Goal: Task Accomplishment & Management: Use online tool/utility

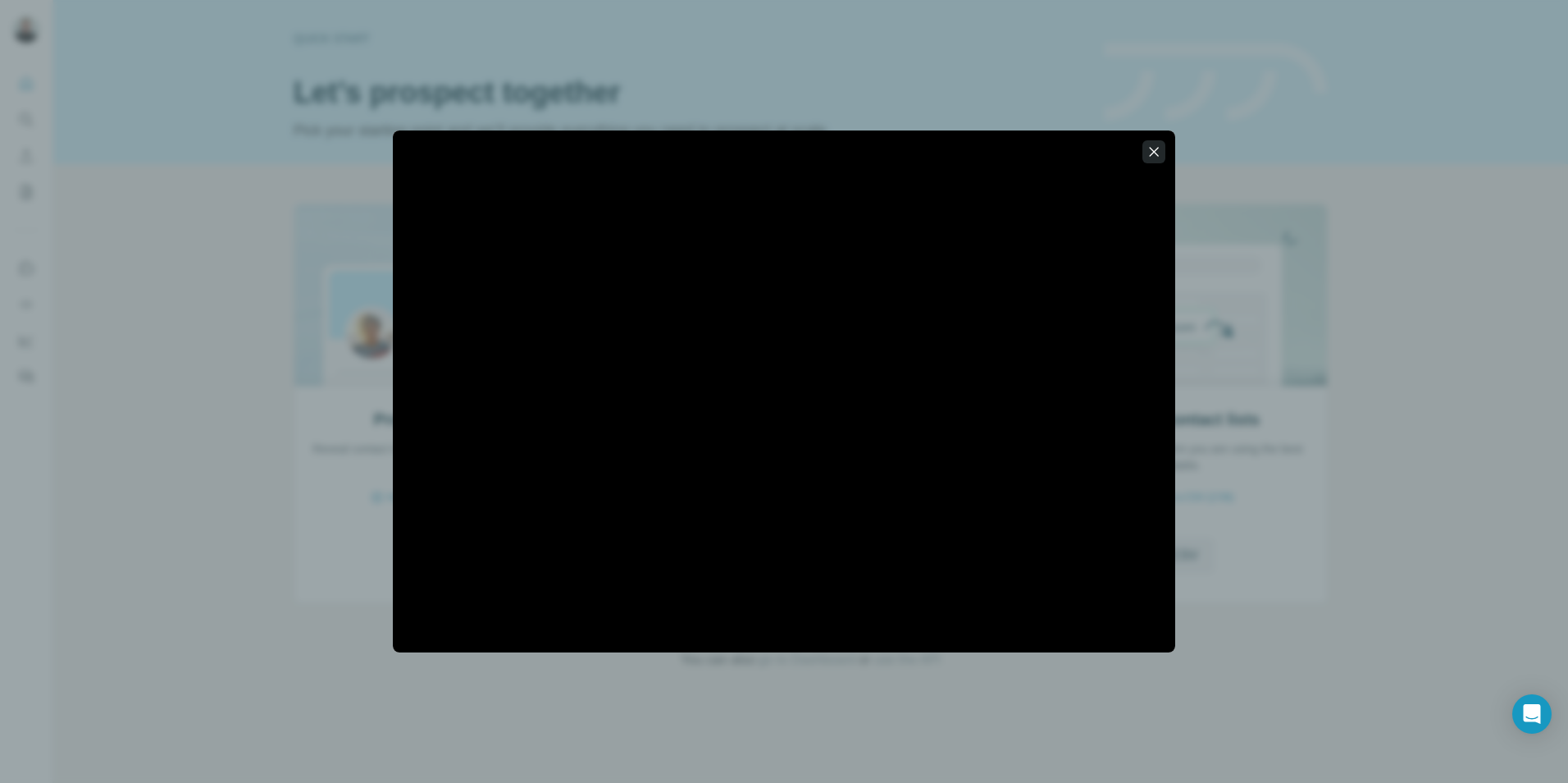
click at [1153, 153] on icon "button" at bounding box center [1154, 151] width 9 height 9
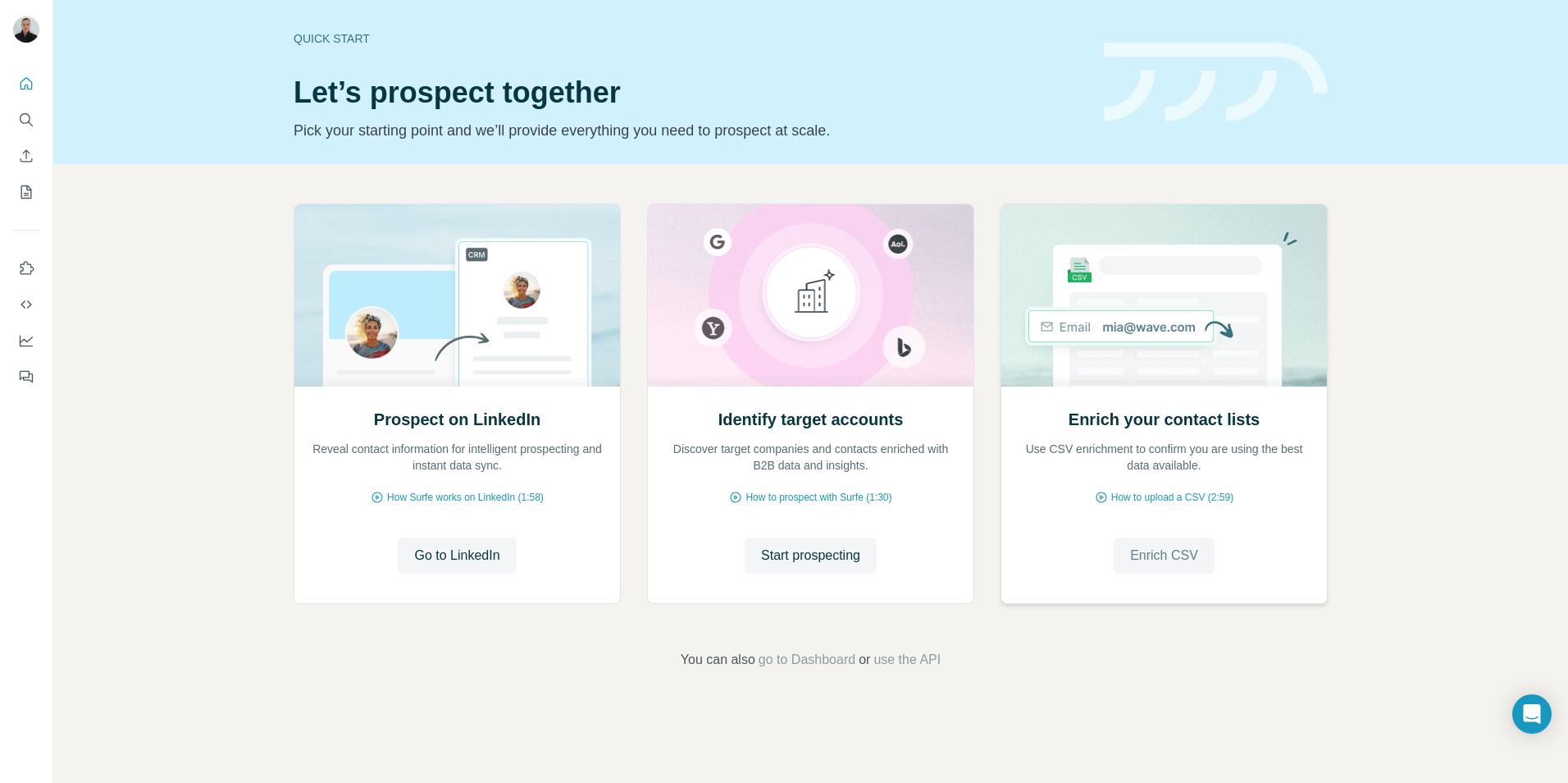
click at [1181, 547] on span "Enrich CSV" at bounding box center [1163, 556] width 68 height 20
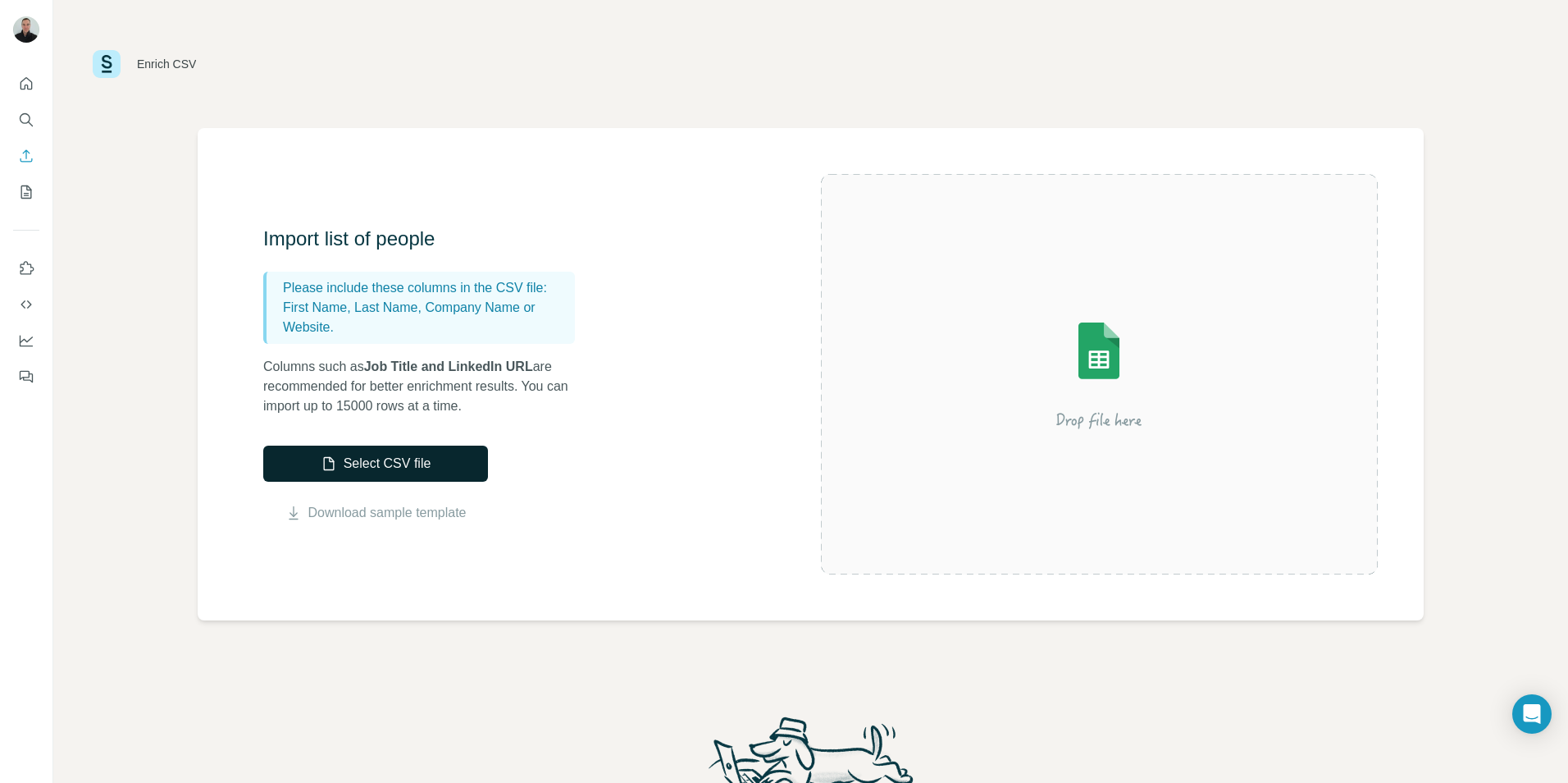
click at [417, 456] on button "Select CSV file" at bounding box center [376, 463] width 225 height 37
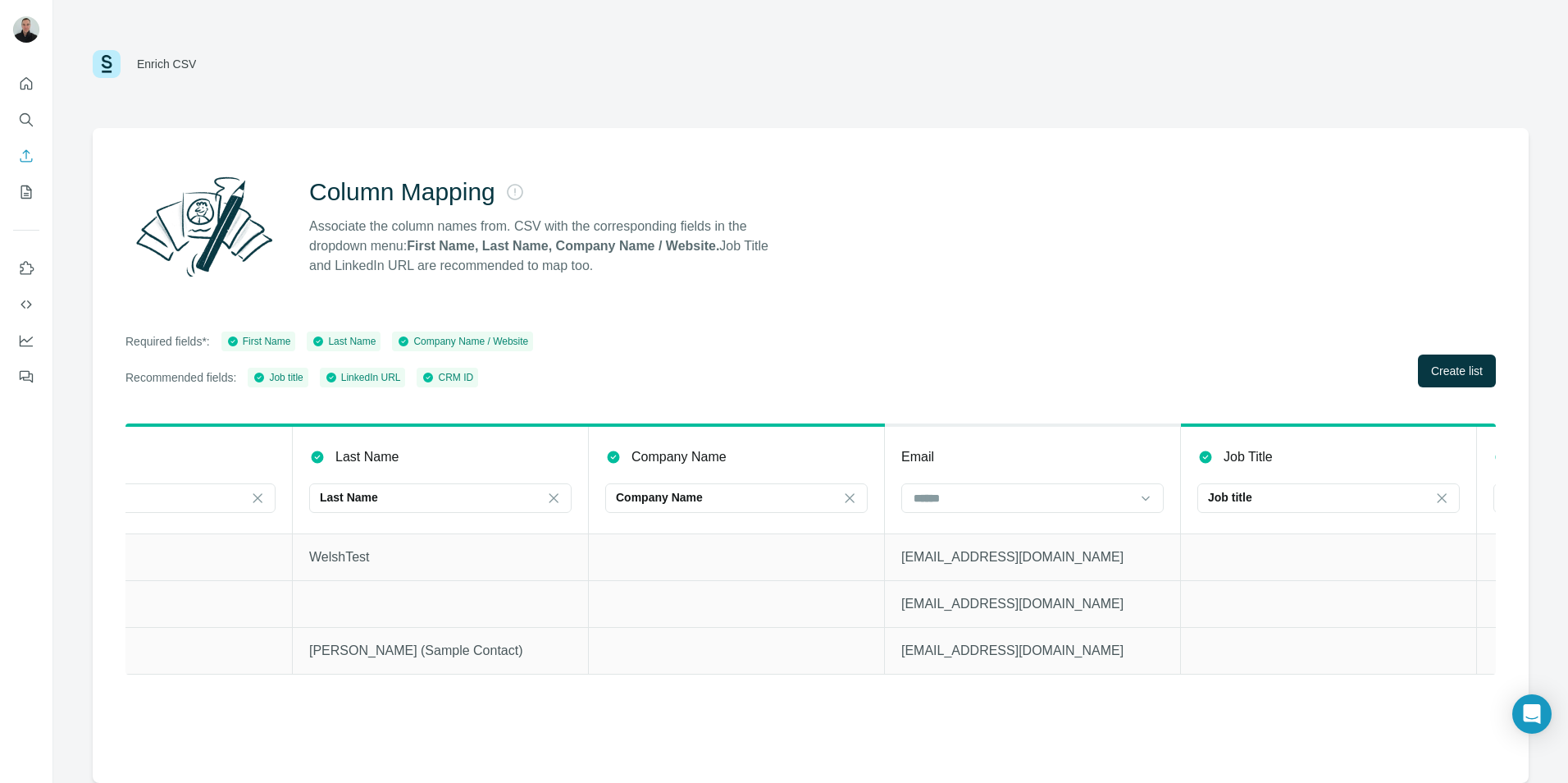
scroll to position [0, 489]
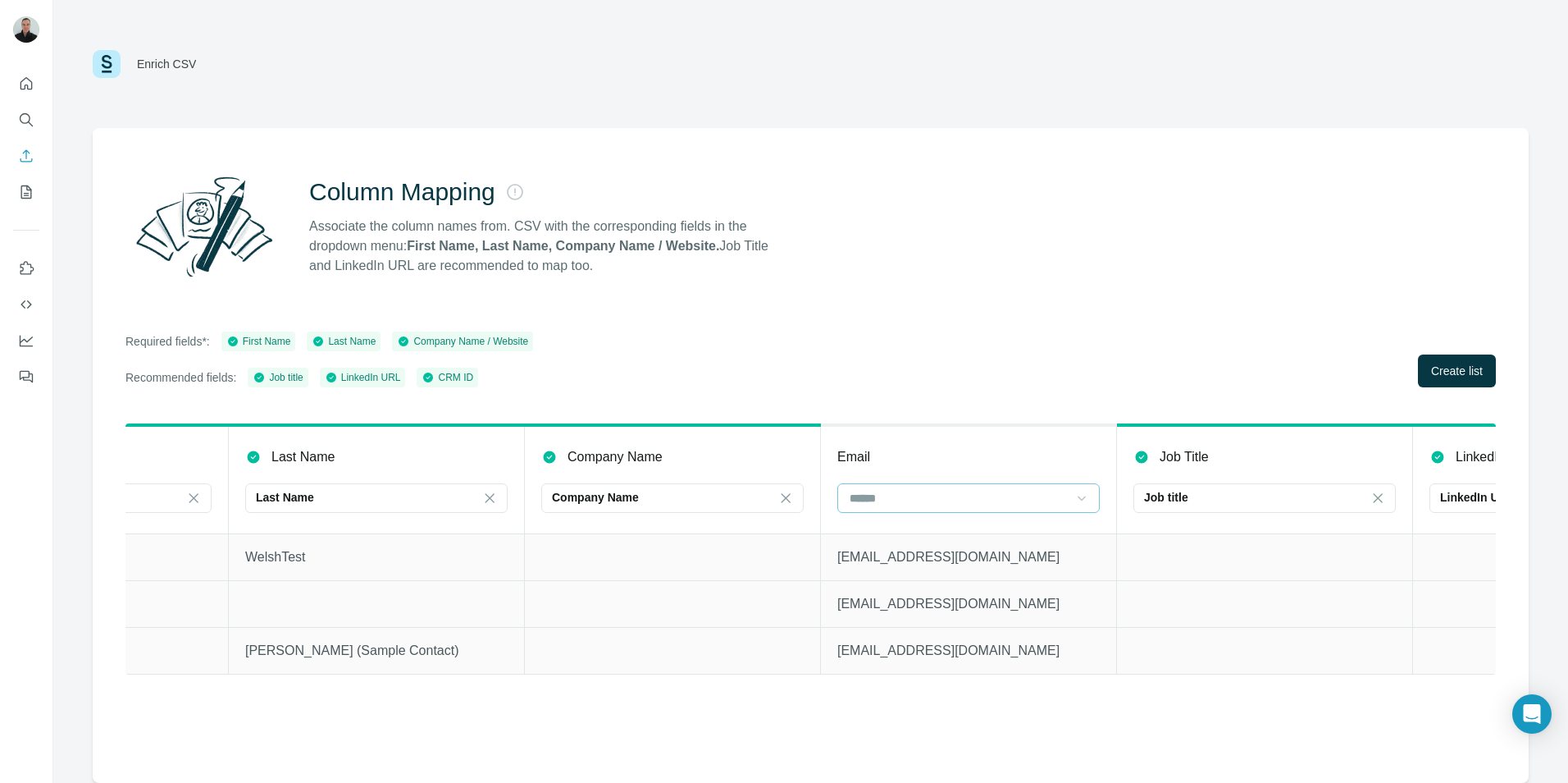
click at [1087, 488] on div at bounding box center [1082, 498] width 17 height 30
click at [1035, 427] on th "Email" at bounding box center [969, 479] width 296 height 109
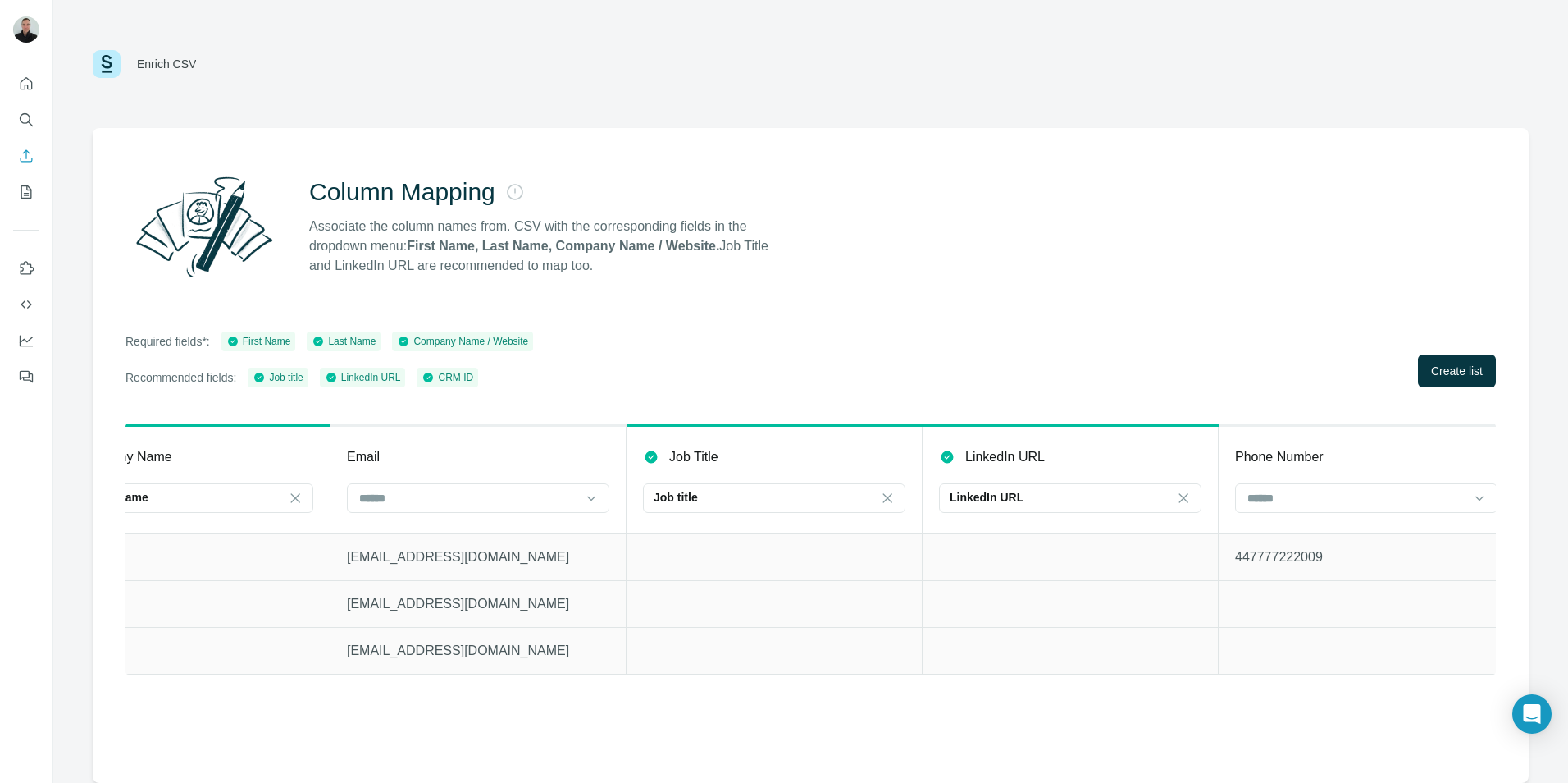
scroll to position [0, 999]
click at [1351, 484] on div at bounding box center [1337, 498] width 221 height 28
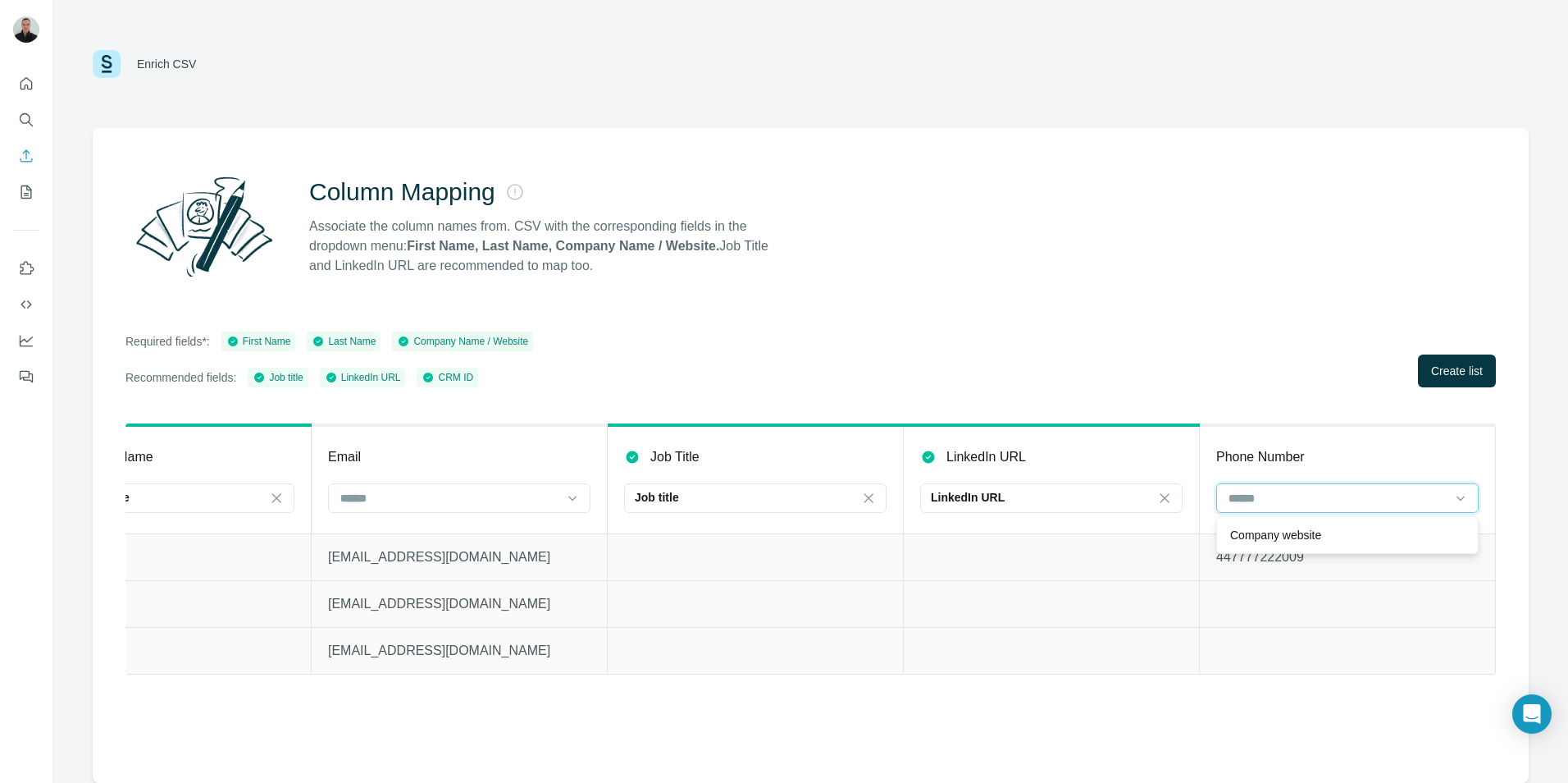
click at [1356, 492] on input at bounding box center [1337, 498] width 221 height 18
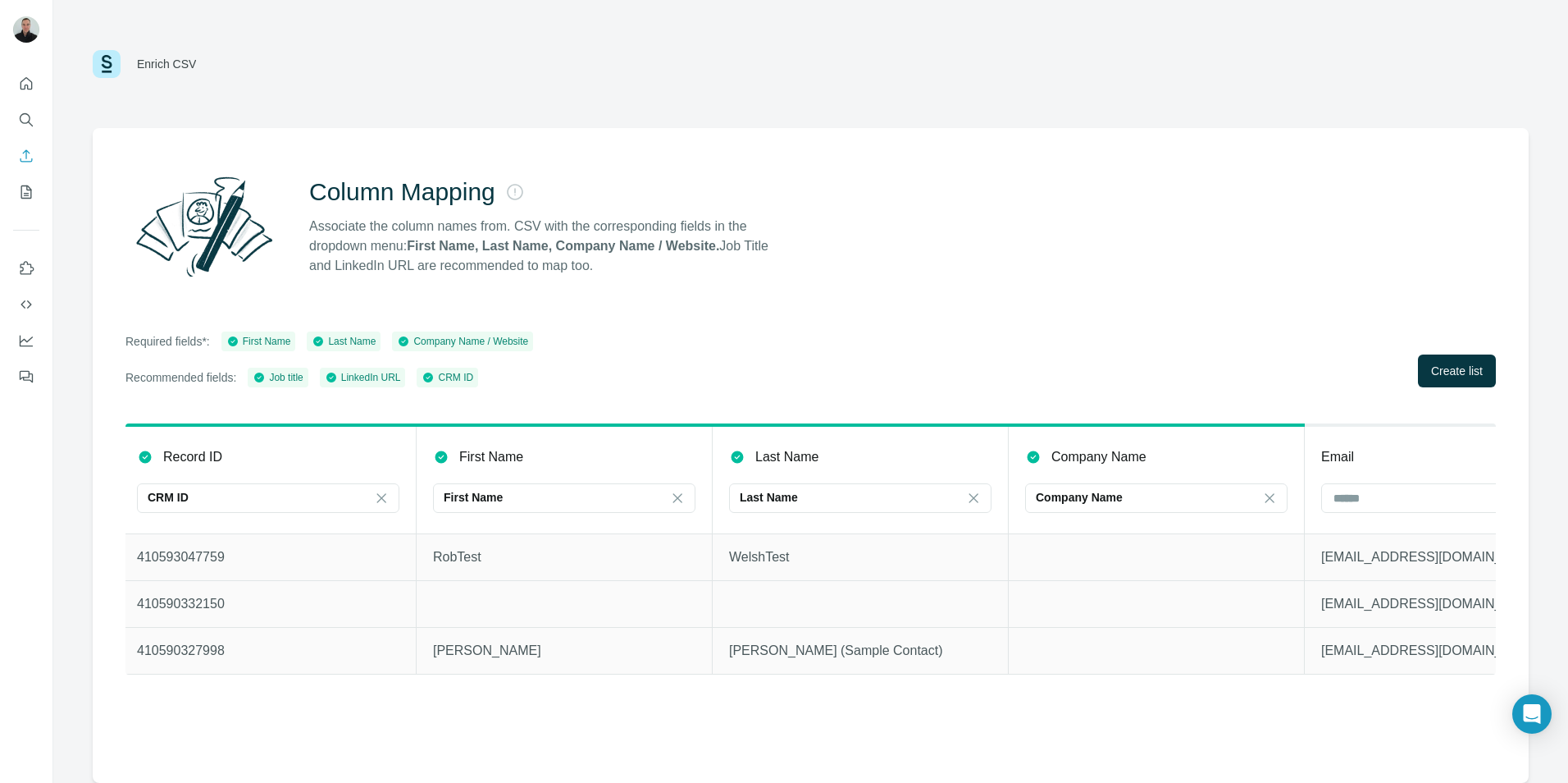
scroll to position [0, 0]
click at [392, 501] on icon at bounding box center [387, 498] width 17 height 17
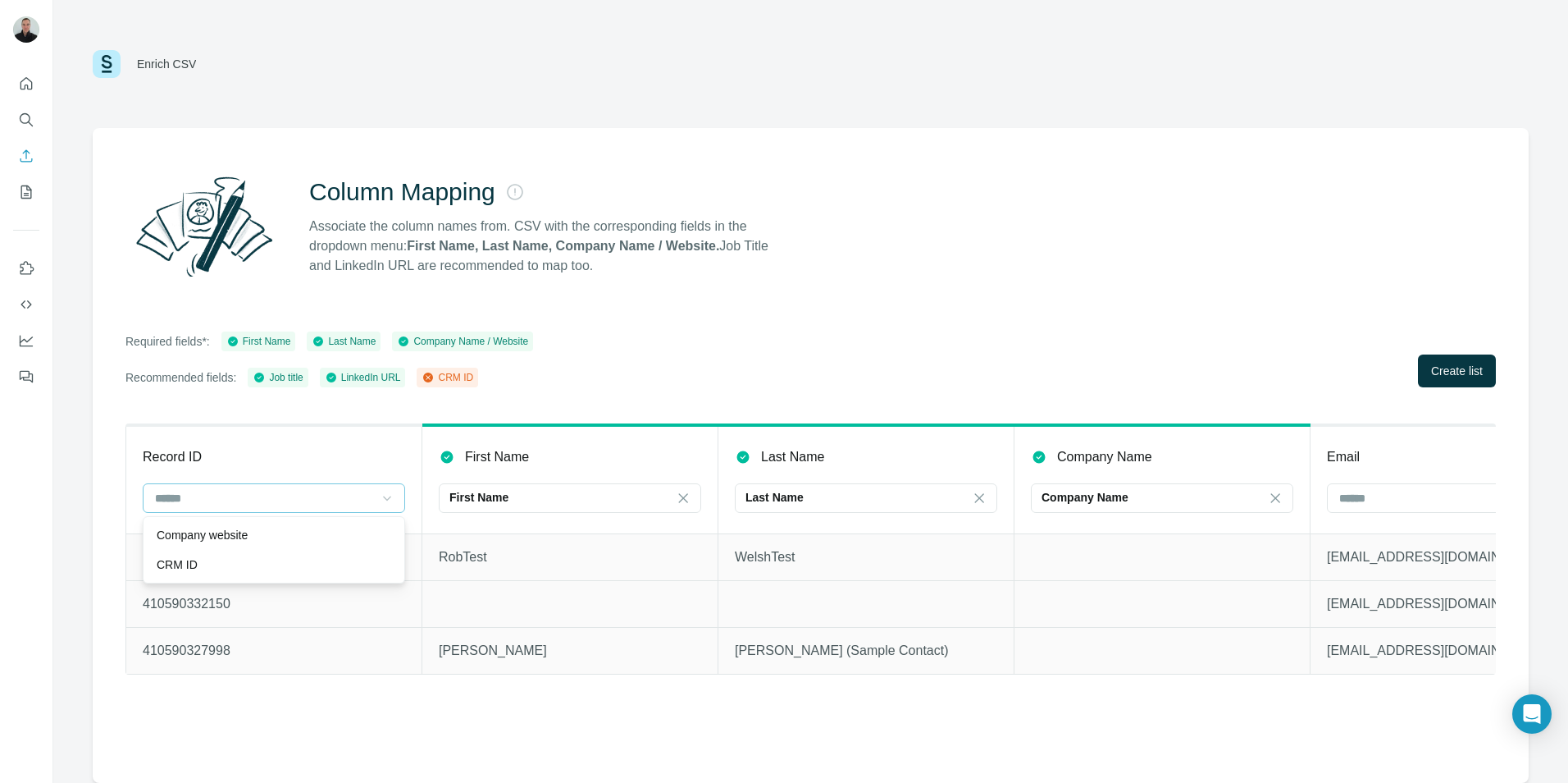
click at [715, 389] on div "Column Mapping Associate the column names from. CSV with the corresponding fiel…" at bounding box center [810, 455] width 1436 height 655
click at [388, 491] on icon at bounding box center [387, 498] width 17 height 17
click at [284, 561] on div "CRM ID" at bounding box center [274, 564] width 235 height 17
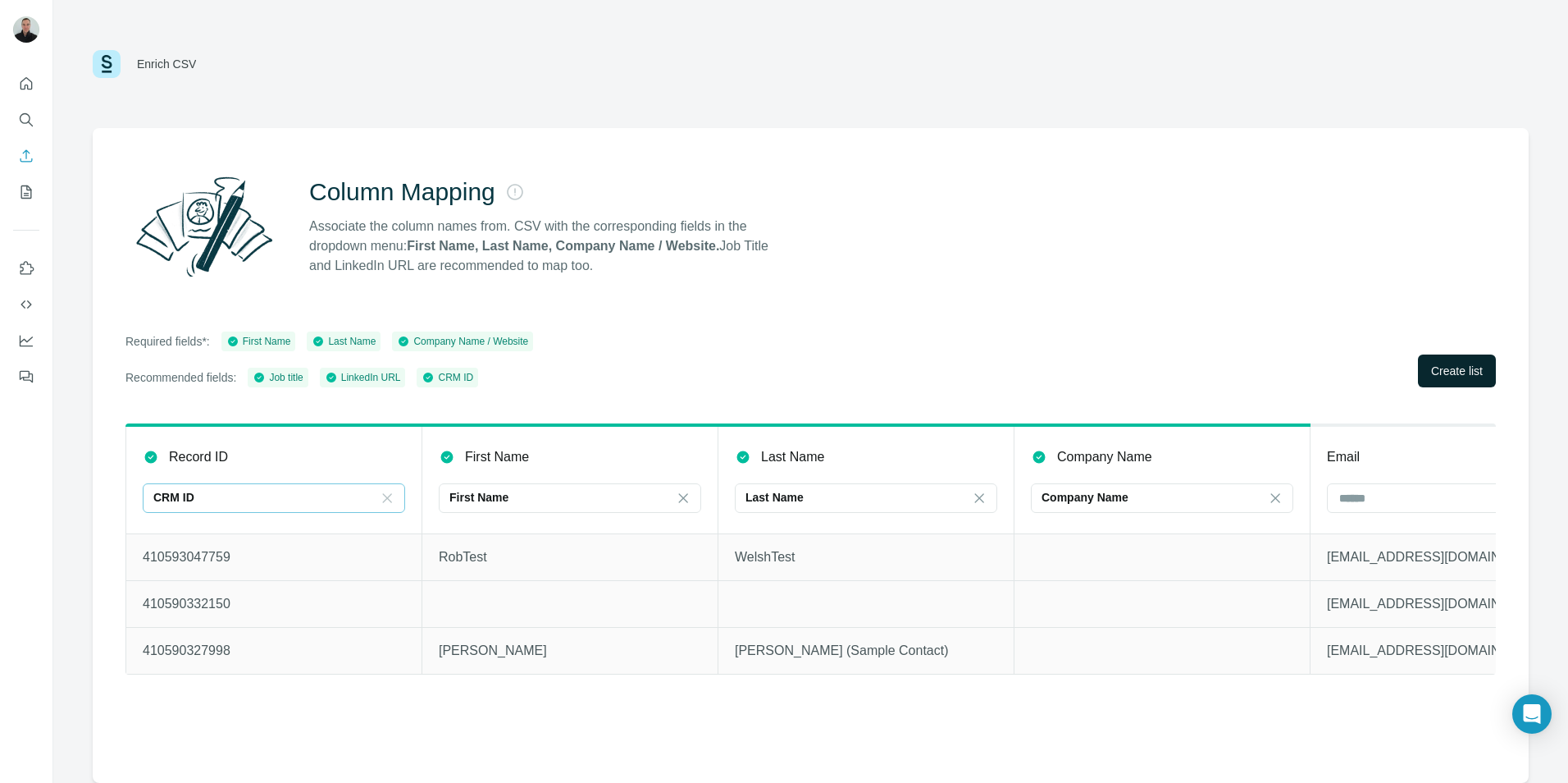
click at [1461, 368] on span "Create list" at bounding box center [1456, 370] width 51 height 17
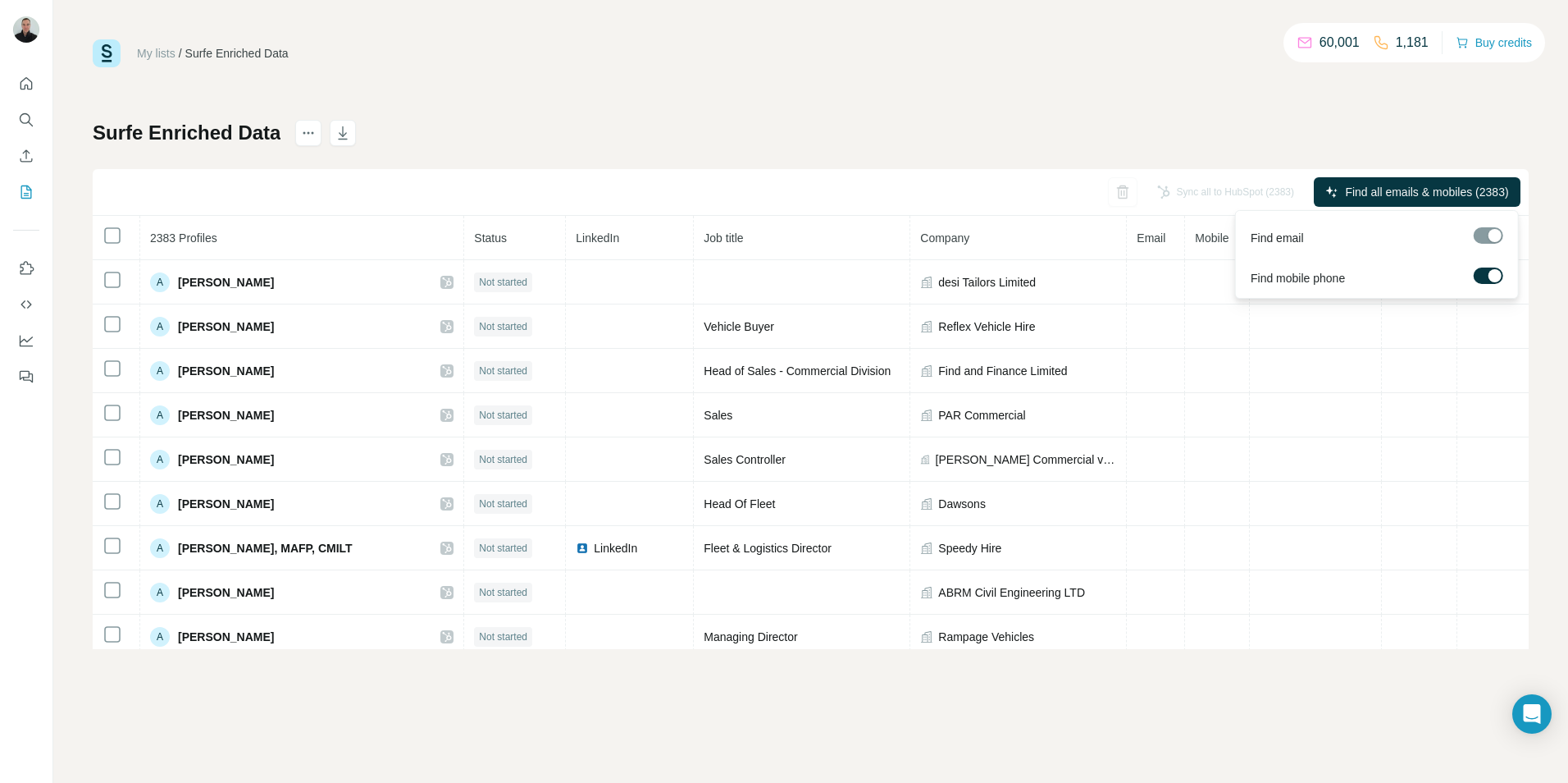
click at [1491, 278] on div at bounding box center [1494, 275] width 13 height 13
click at [1119, 109] on div "My lists / Surfe Enriched Data 60,001 1,181 Buy credits Surfe Enriched Data Syn…" at bounding box center [810, 344] width 1436 height 609
click at [1484, 278] on div at bounding box center [1481, 275] width 13 height 13
click at [1487, 229] on div at bounding box center [1488, 235] width 30 height 17
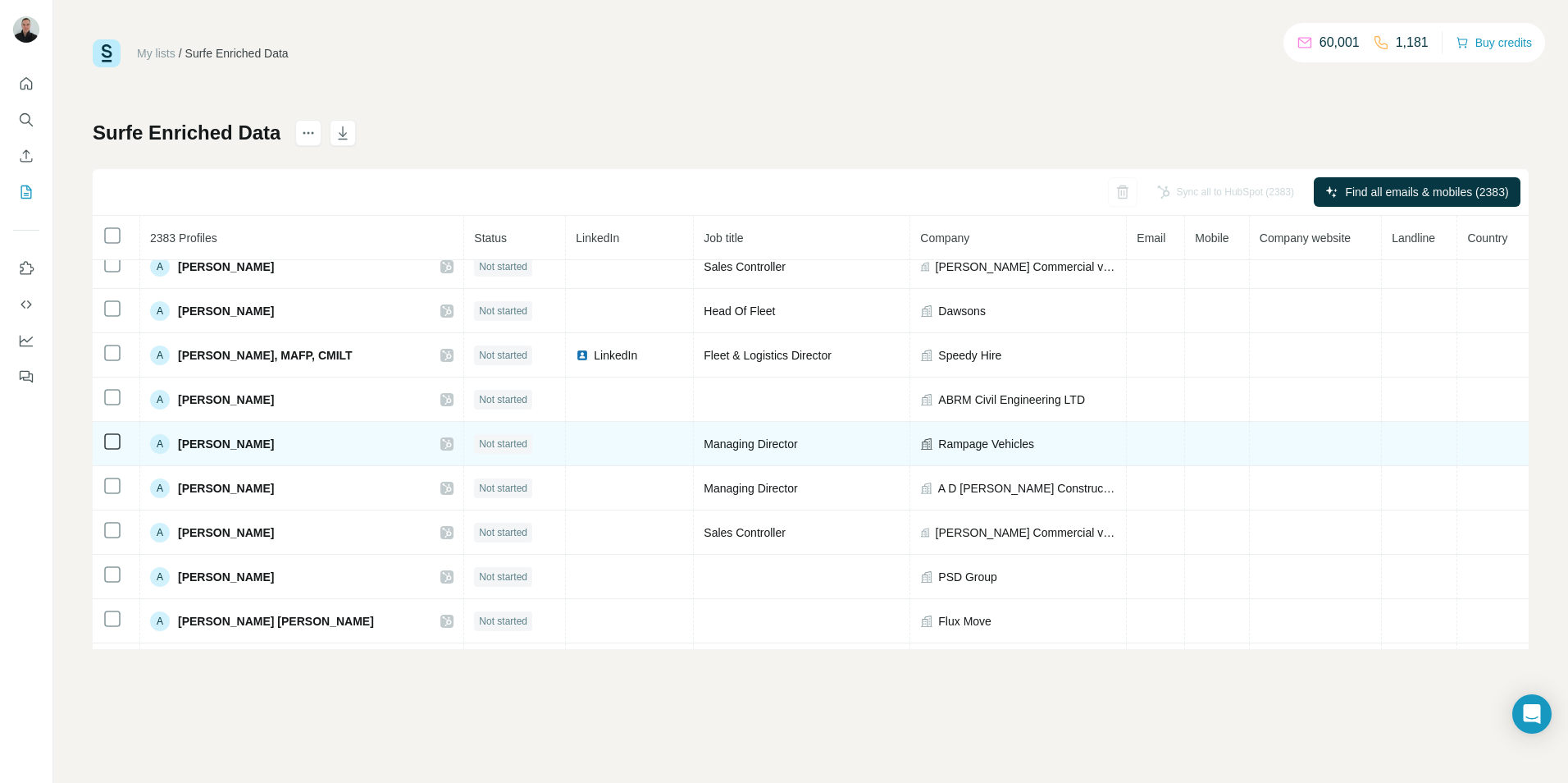
scroll to position [164, 0]
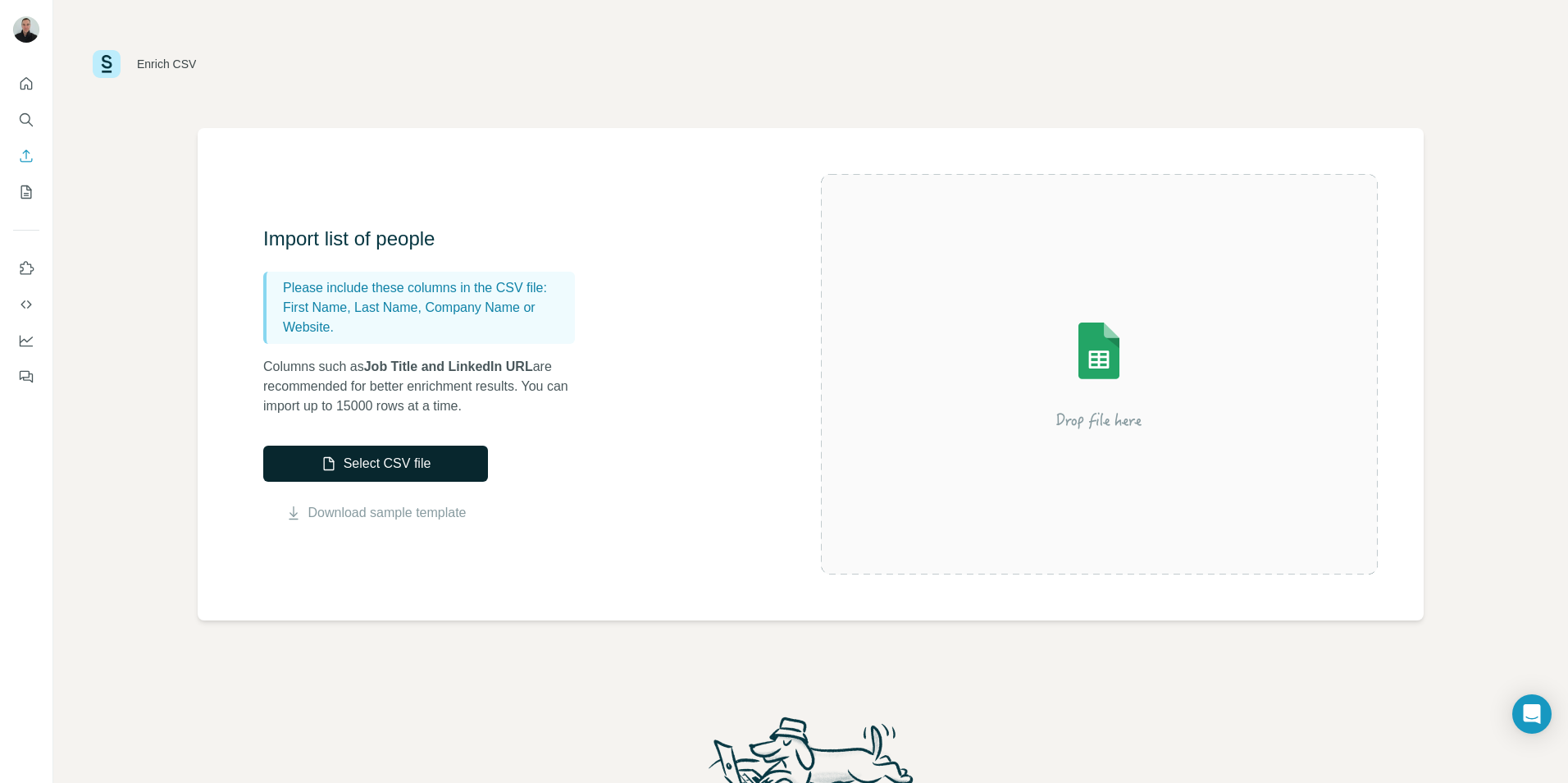
click at [429, 474] on button "Select CSV file" at bounding box center [376, 463] width 225 height 37
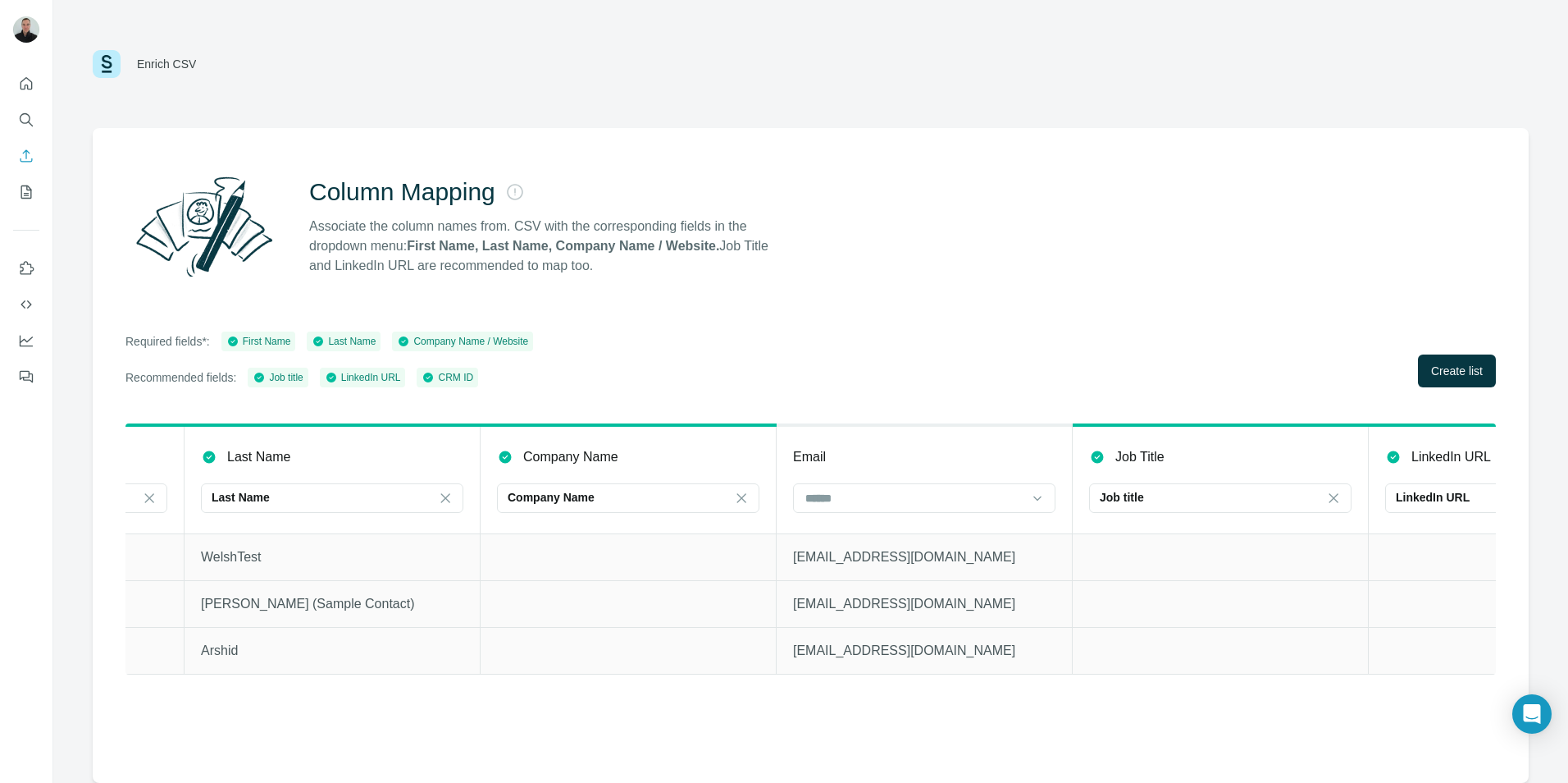
scroll to position [0, 536]
click at [1035, 507] on div at bounding box center [1035, 498] width 17 height 30
click at [1041, 389] on div "Column Mapping Associate the column names from. CSV with the corresponding fiel…" at bounding box center [810, 455] width 1436 height 655
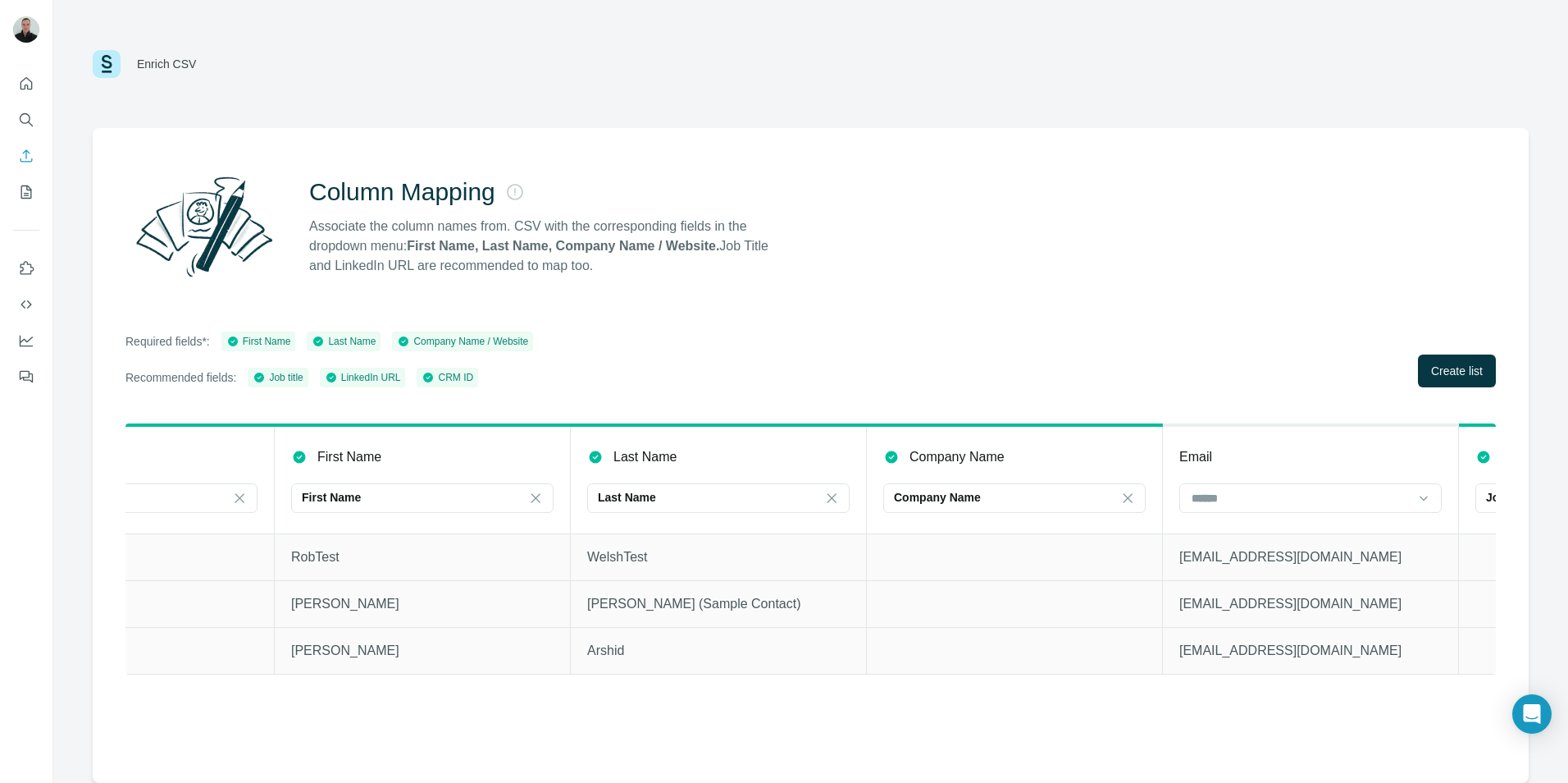
scroll to position [0, 0]
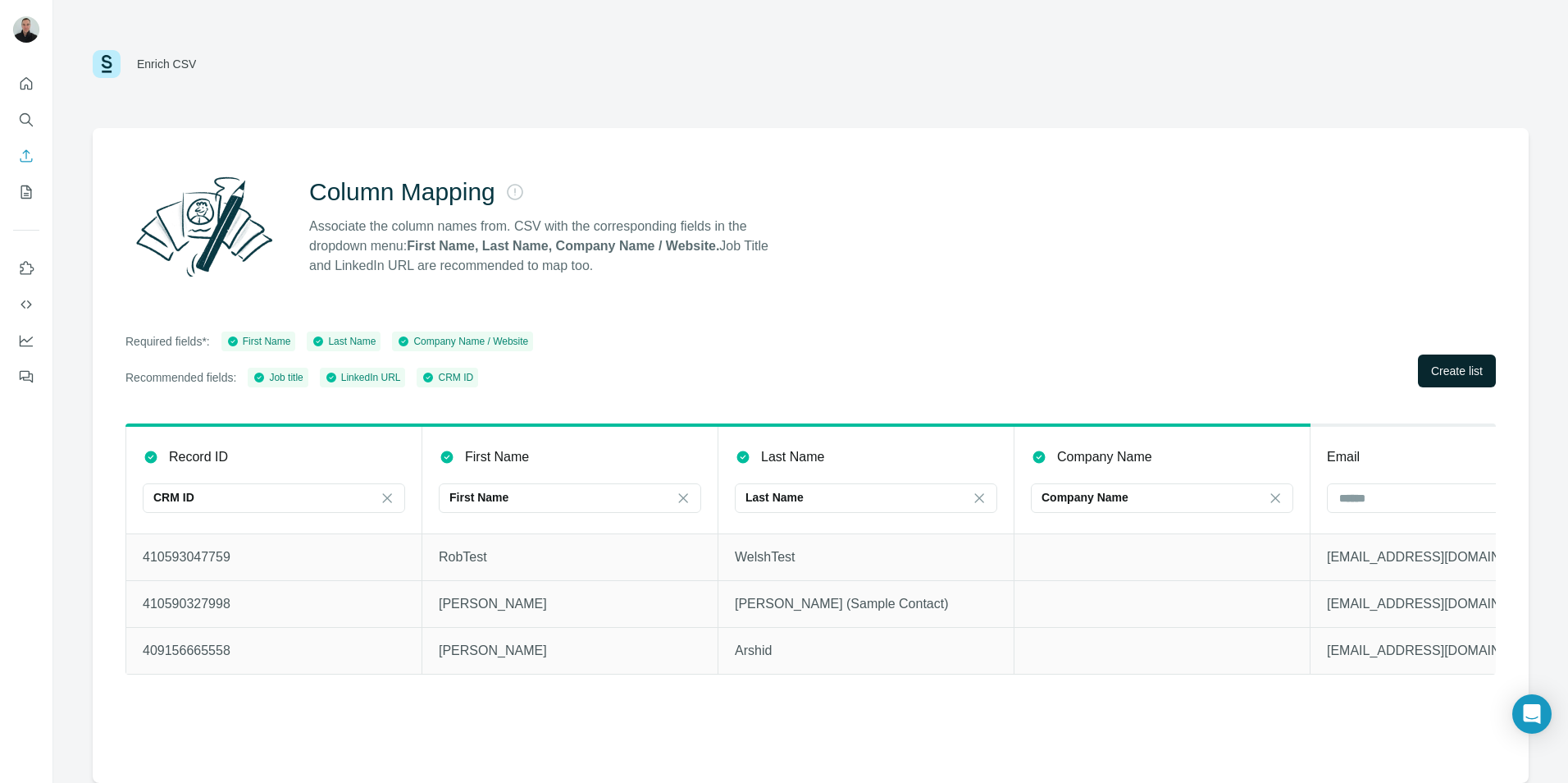
click at [1443, 371] on span "Create list" at bounding box center [1456, 370] width 51 height 17
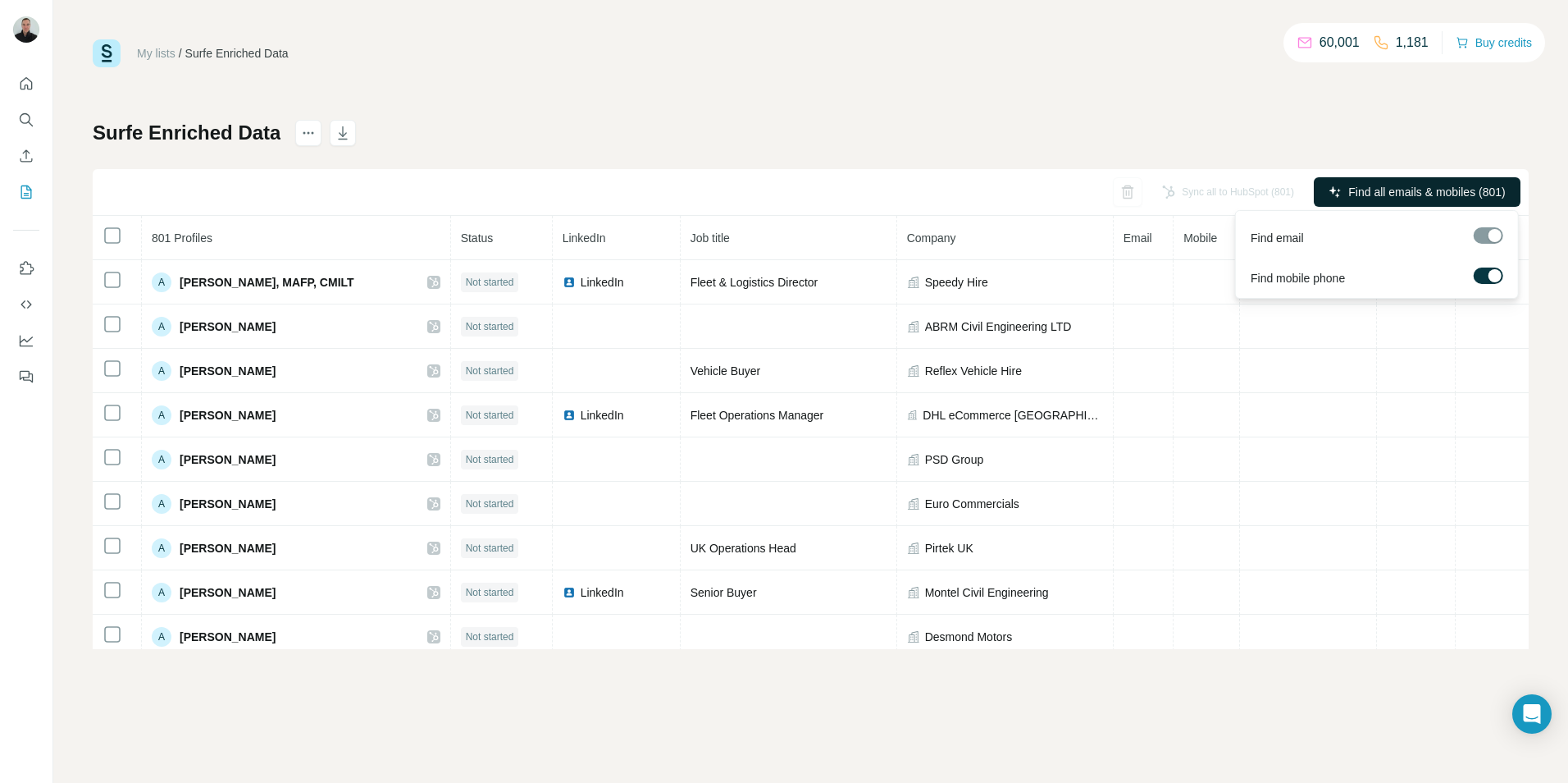
click at [1442, 195] on span "Find all emails & mobiles (801)" at bounding box center [1426, 192] width 157 height 17
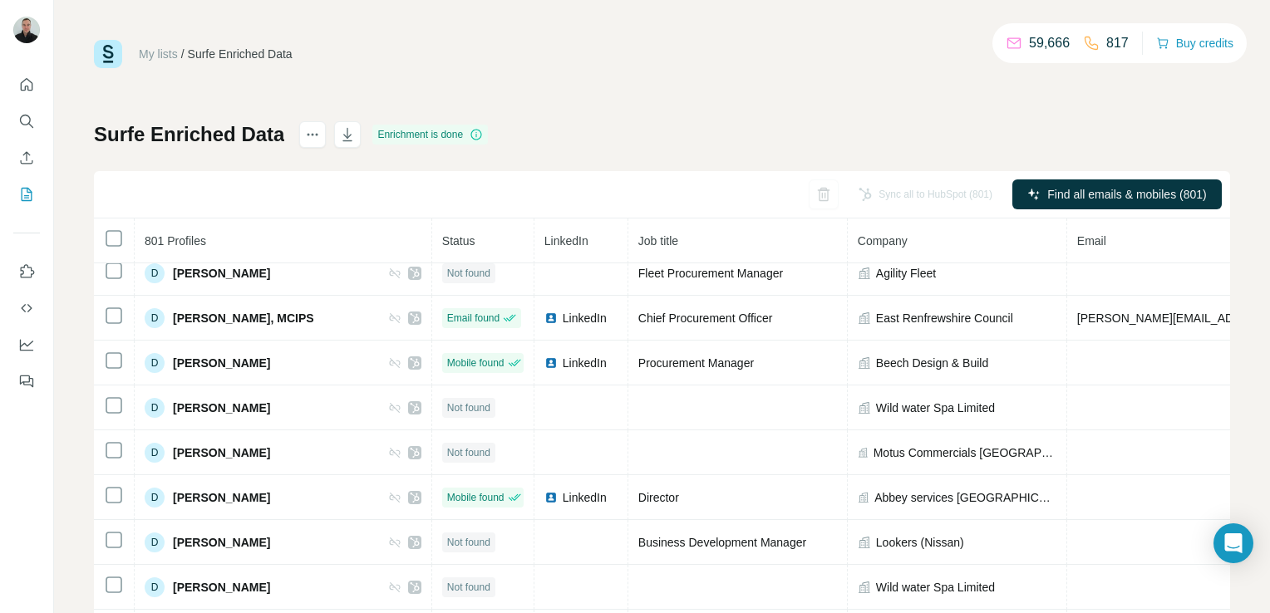
scroll to position [10304, 0]
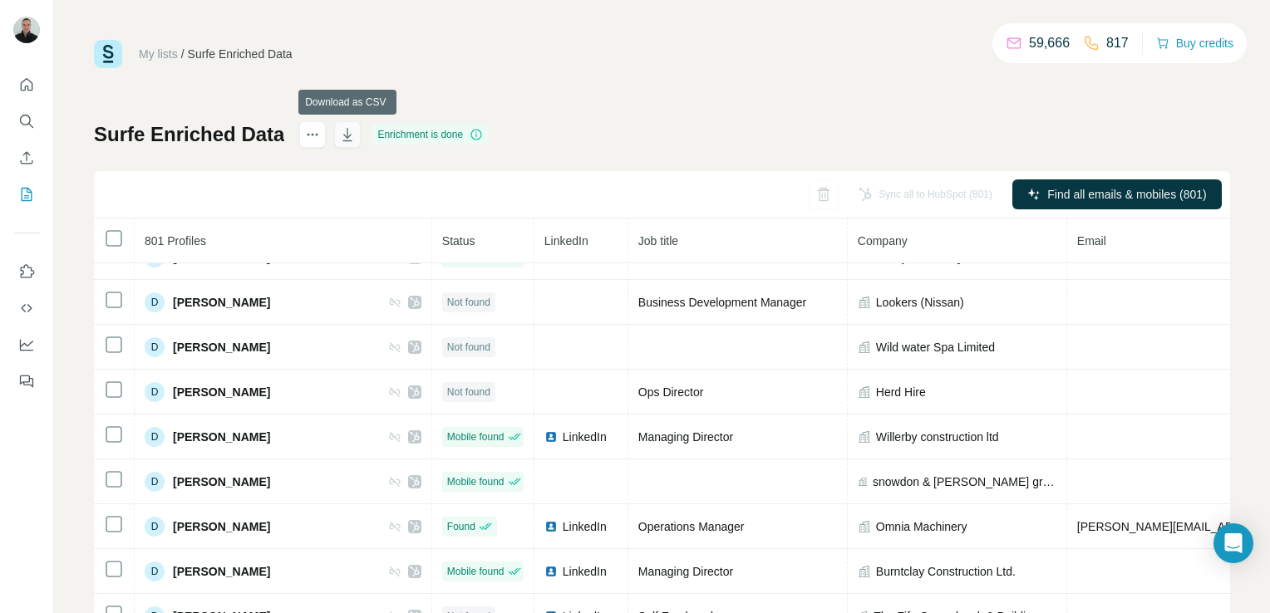
click at [349, 138] on icon "button" at bounding box center [347, 134] width 17 height 17
